Goal: Communication & Community: Connect with others

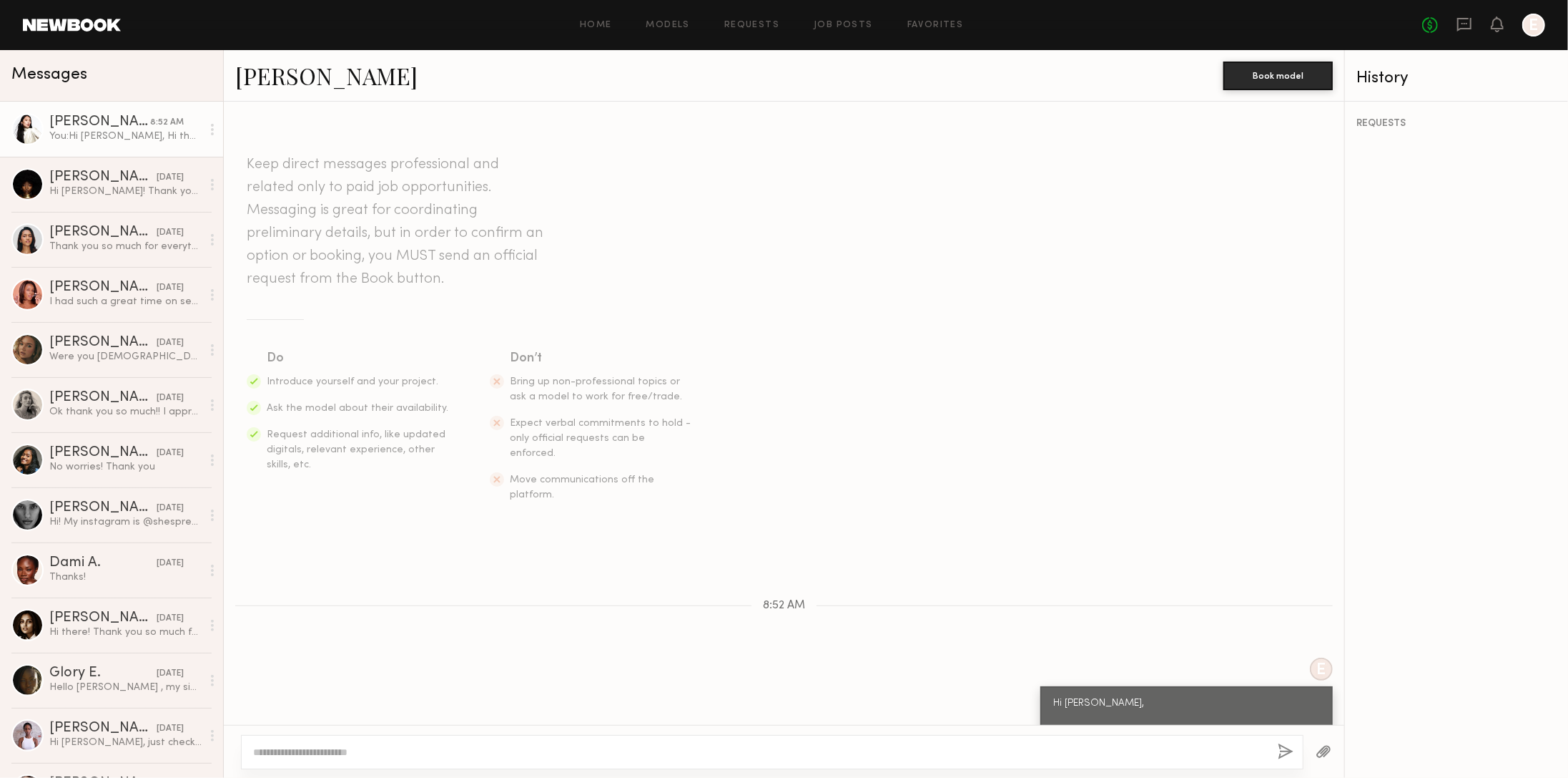
scroll to position [190, 0]
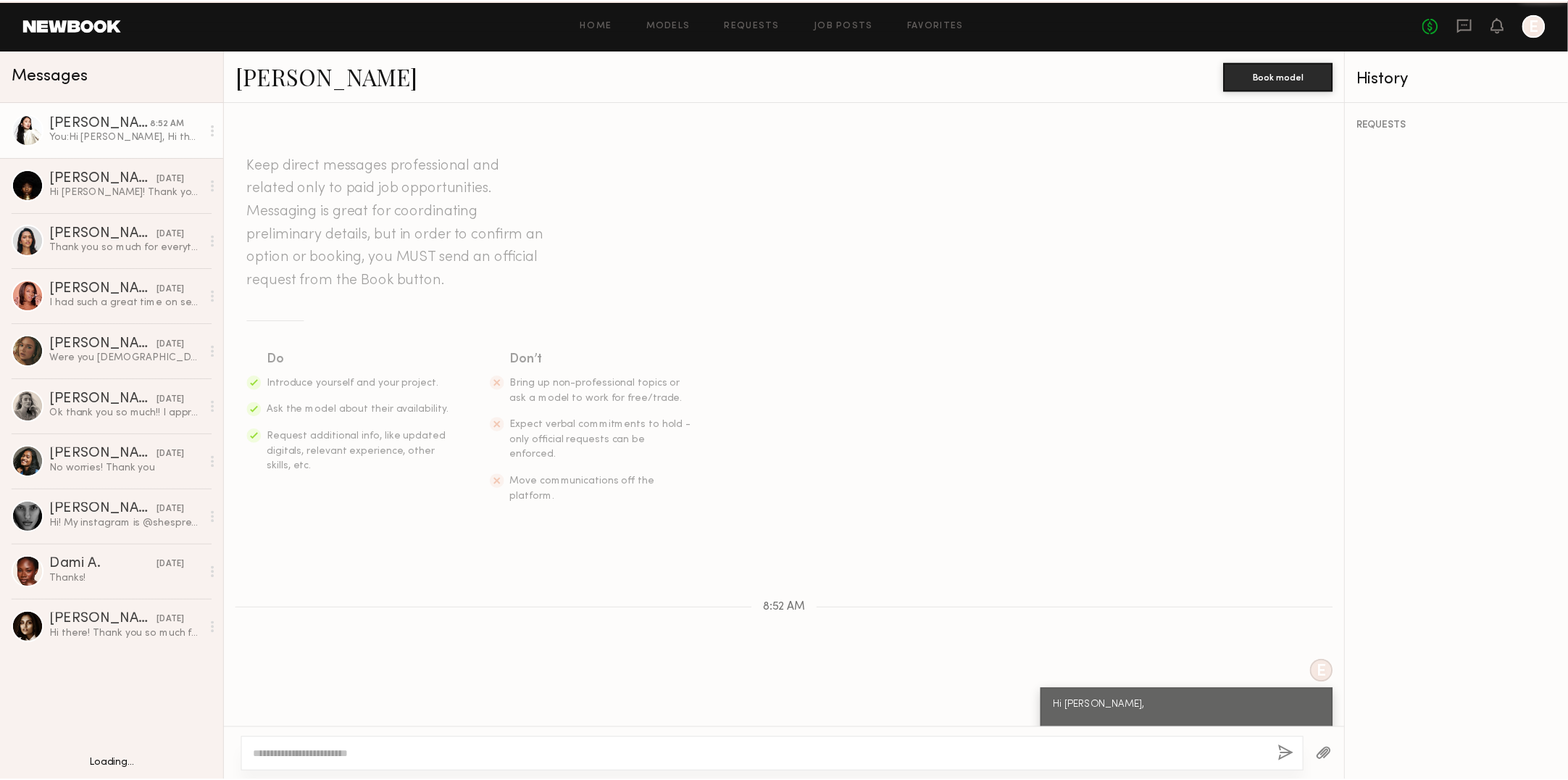
scroll to position [193, 0]
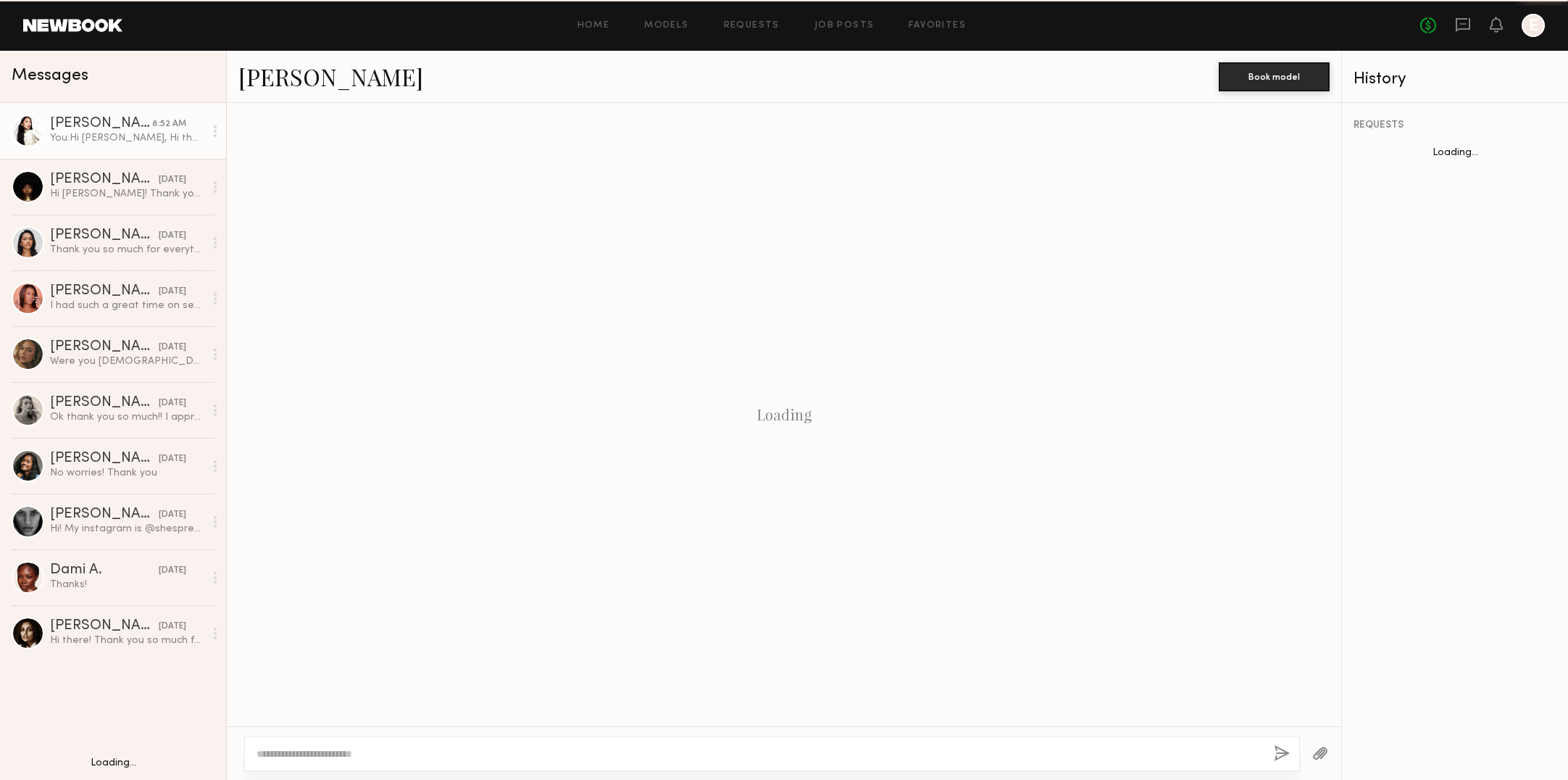
scroll to position [201, 0]
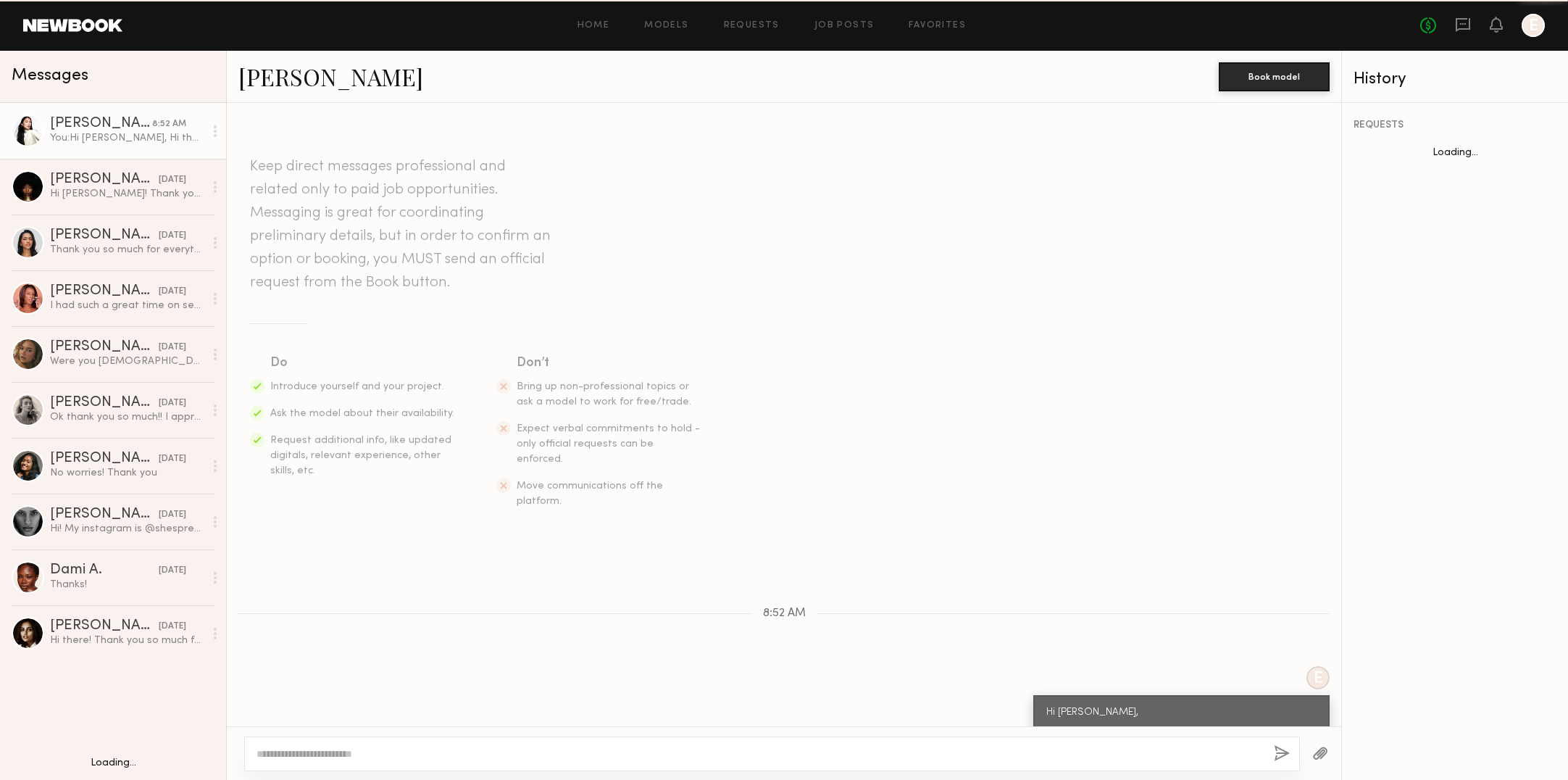
scroll to position [201, 0]
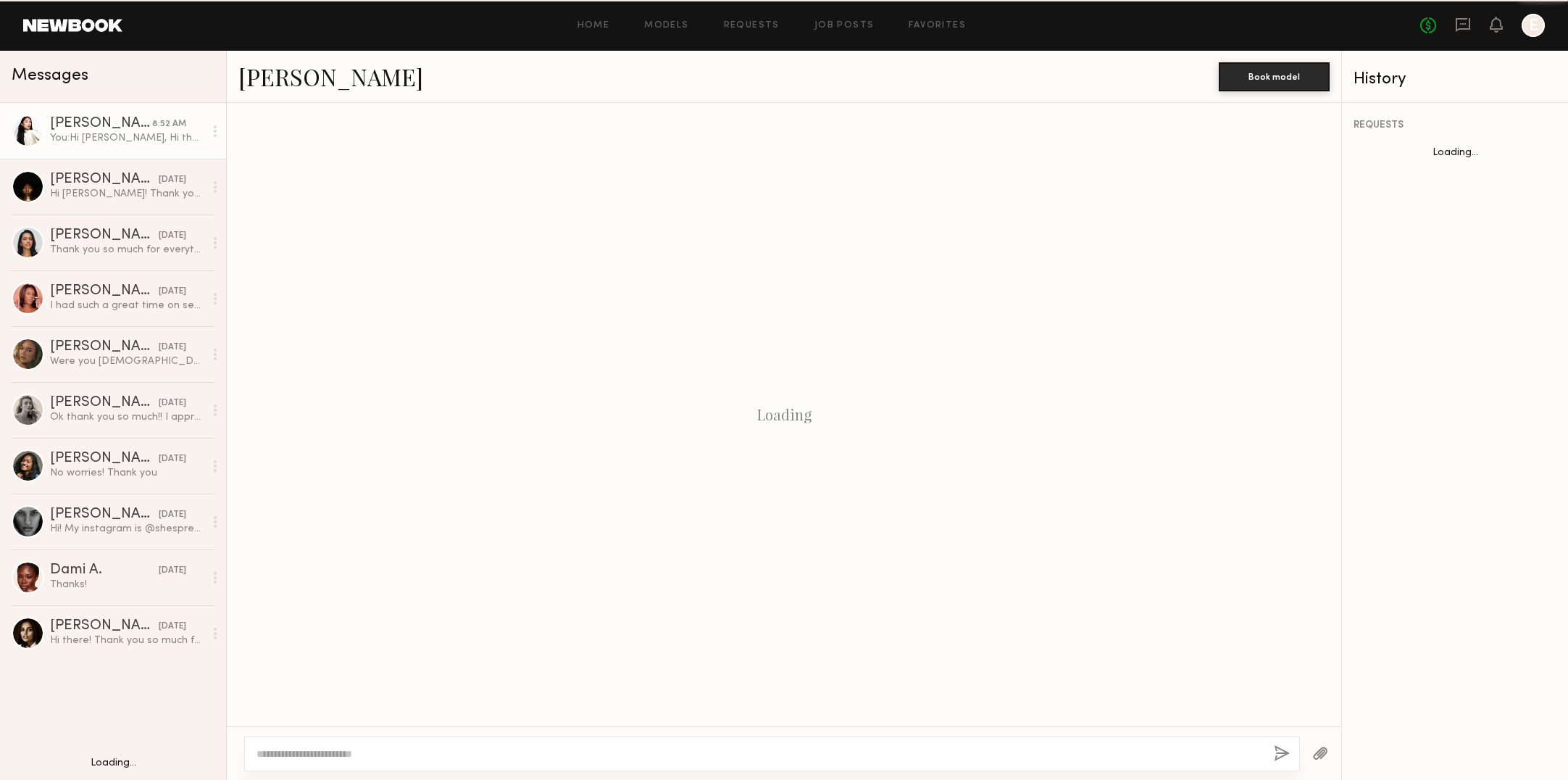
scroll to position [201, 0]
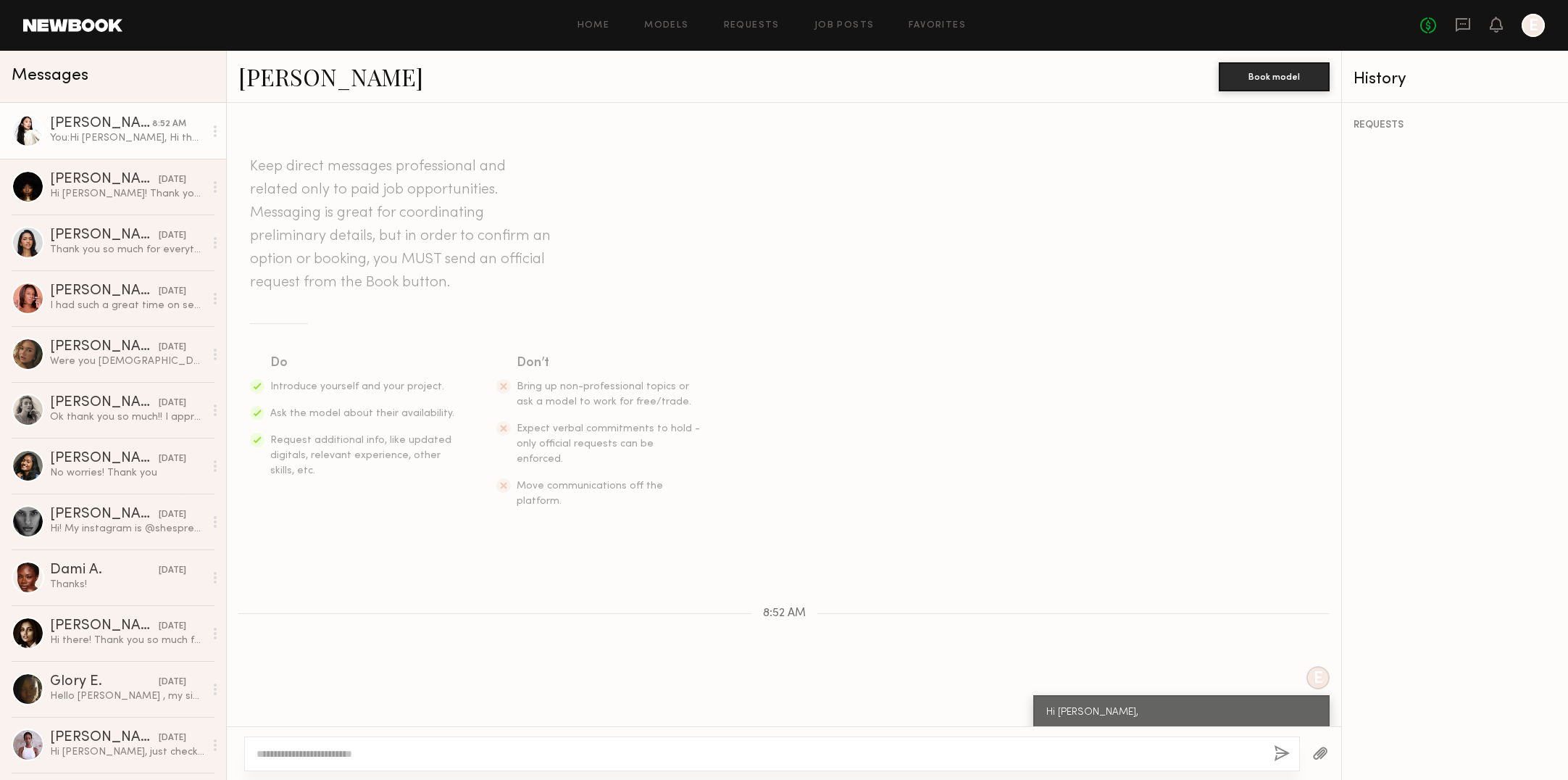
scroll to position [201, 0]
